Goal: Task Accomplishment & Management: Manage account settings

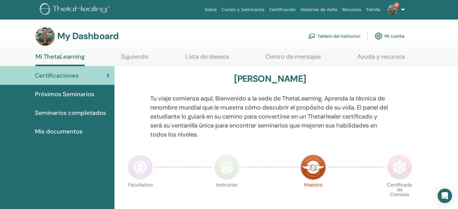
click at [333, 37] on link "Tablero del instructor" at bounding box center [334, 35] width 52 height 13
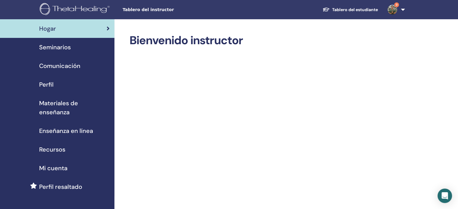
click at [58, 49] on span "Seminarios" at bounding box center [55, 47] width 32 height 9
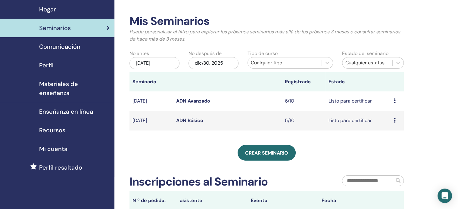
scroll to position [20, 0]
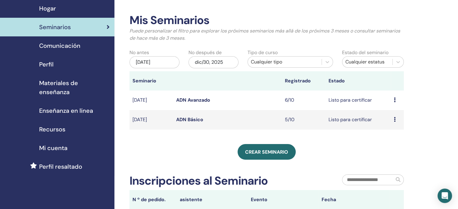
click at [189, 119] on link "ADN Básico" at bounding box center [189, 119] width 27 height 6
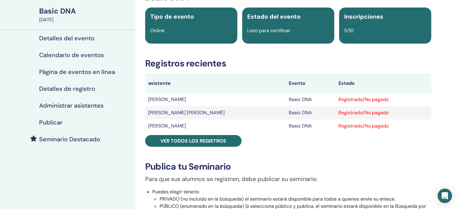
scroll to position [42, 0]
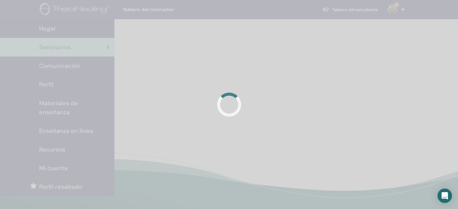
scroll to position [20, 0]
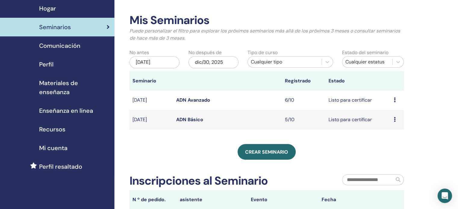
click at [392, 118] on td "Avance Editar asistentes Cancelar" at bounding box center [397, 120] width 13 height 20
click at [394, 120] on icon at bounding box center [395, 119] width 2 height 5
click at [389, 144] on link "asistentes" at bounding box center [389, 143] width 23 height 6
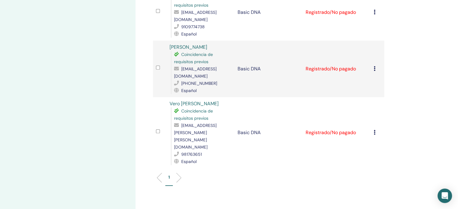
scroll to position [232, 0]
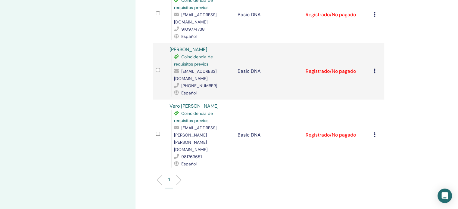
click at [374, 132] on icon at bounding box center [375, 134] width 2 height 5
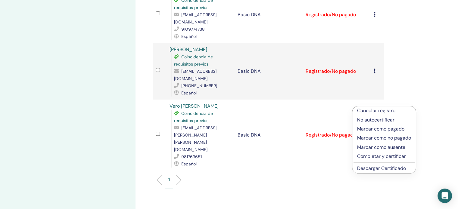
click at [376, 156] on p "Completar y certificar" at bounding box center [384, 156] width 54 height 7
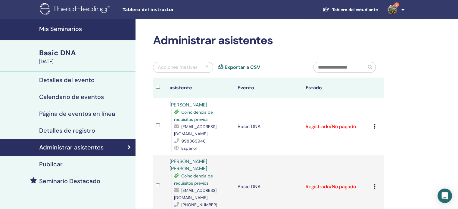
click at [374, 127] on icon at bounding box center [375, 126] width 2 height 5
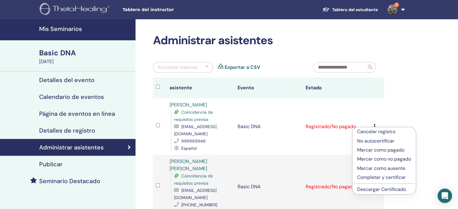
click at [374, 177] on p "Completar y certificar" at bounding box center [384, 177] width 54 height 7
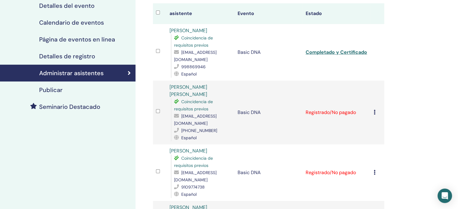
scroll to position [75, 0]
click at [374, 110] on icon at bounding box center [375, 112] width 2 height 5
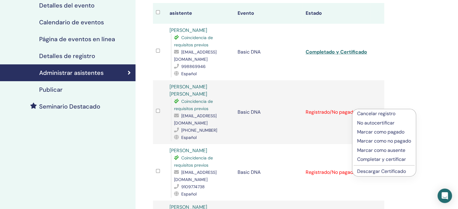
click at [375, 158] on p "Completar y certificar" at bounding box center [384, 159] width 54 height 7
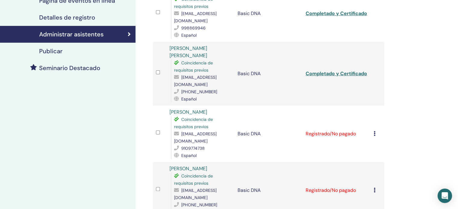
scroll to position [120, 0]
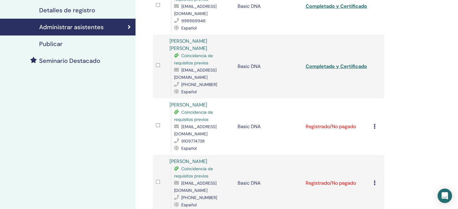
click at [374, 124] on icon at bounding box center [375, 126] width 2 height 5
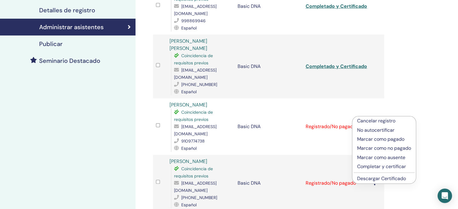
click at [374, 166] on p "Completar y certificar" at bounding box center [384, 166] width 54 height 7
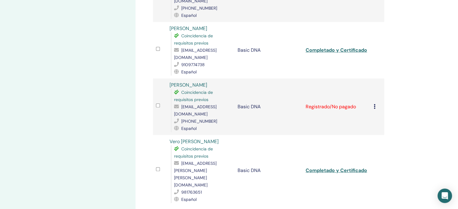
scroll to position [198, 0]
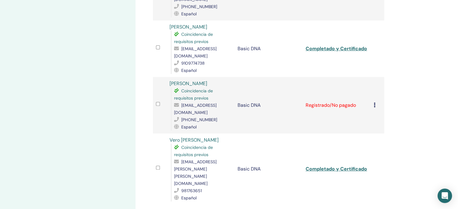
click at [374, 103] on icon at bounding box center [375, 105] width 2 height 5
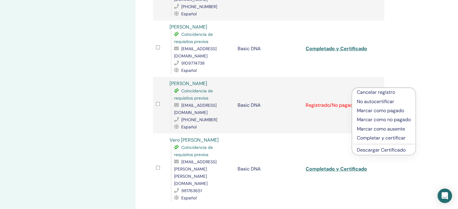
click at [375, 139] on p "Completar y certificar" at bounding box center [384, 138] width 54 height 7
